Goal: Check status

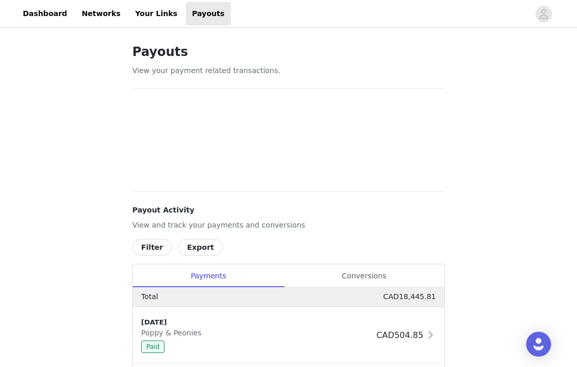
click at [378, 274] on div "Conversions" at bounding box center [364, 275] width 160 height 23
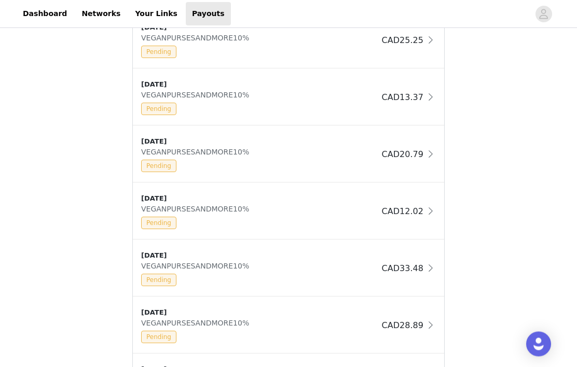
scroll to position [534, 0]
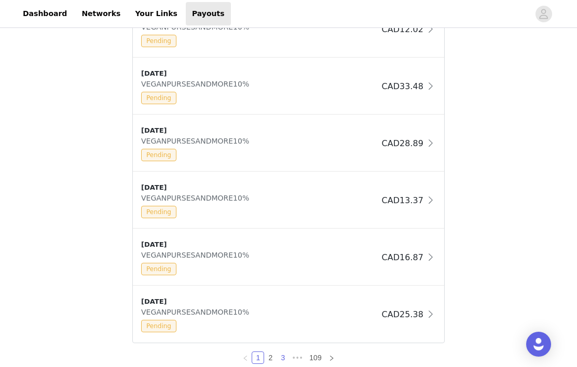
click at [287, 358] on link "3" at bounding box center [282, 357] width 11 height 11
click at [292, 358] on link "4" at bounding box center [288, 357] width 11 height 11
click at [301, 356] on link "5" at bounding box center [296, 357] width 11 height 11
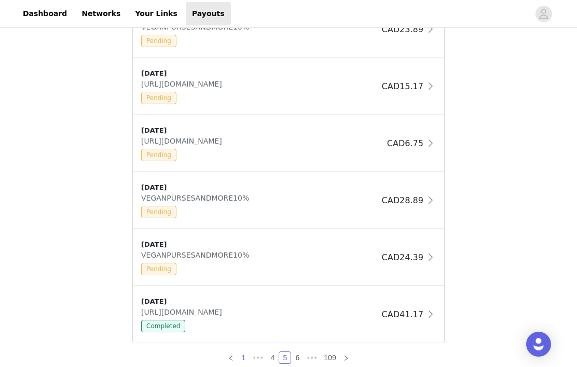
click at [242, 355] on link "1" at bounding box center [242, 357] width 11 height 11
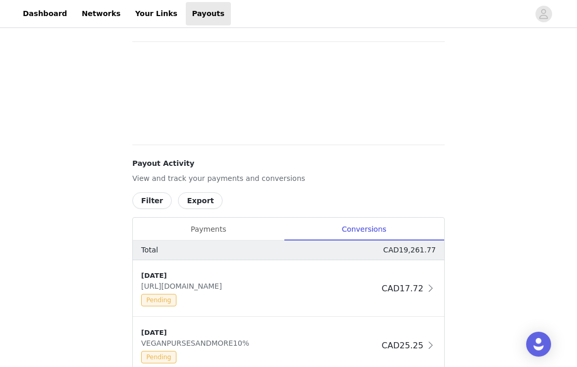
scroll to position [0, 0]
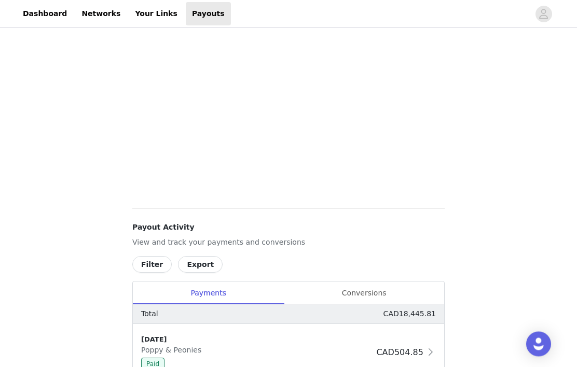
scroll to position [381, 0]
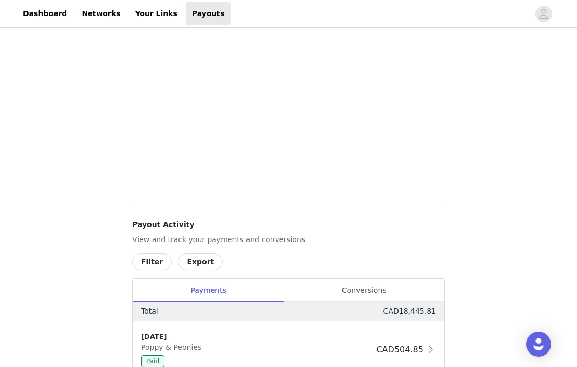
click at [66, 317] on div "Payouts View your payment related transactions. Payout Activity View and track …" at bounding box center [288, 305] width 577 height 1311
click at [373, 293] on div "Conversions" at bounding box center [364, 290] width 160 height 23
